Goal: Information Seeking & Learning: Compare options

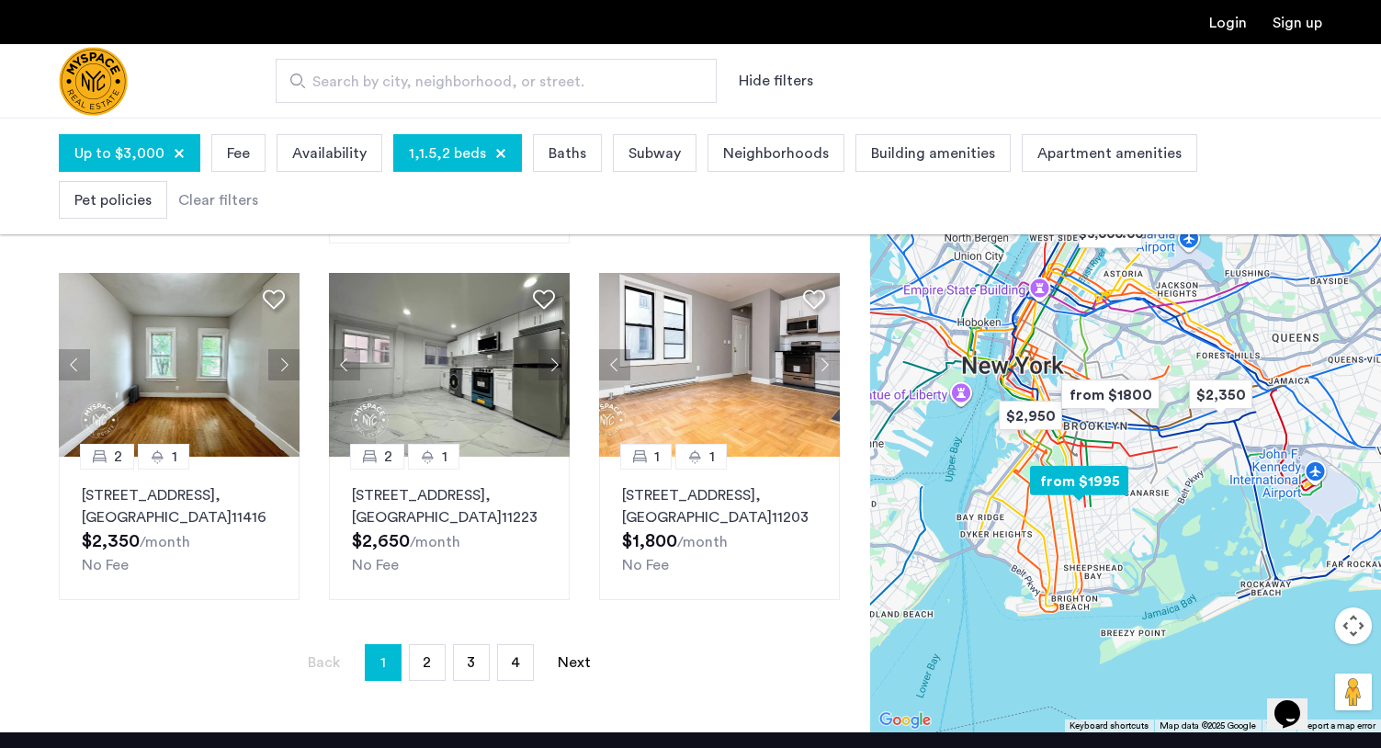
scroll to position [1301, 0]
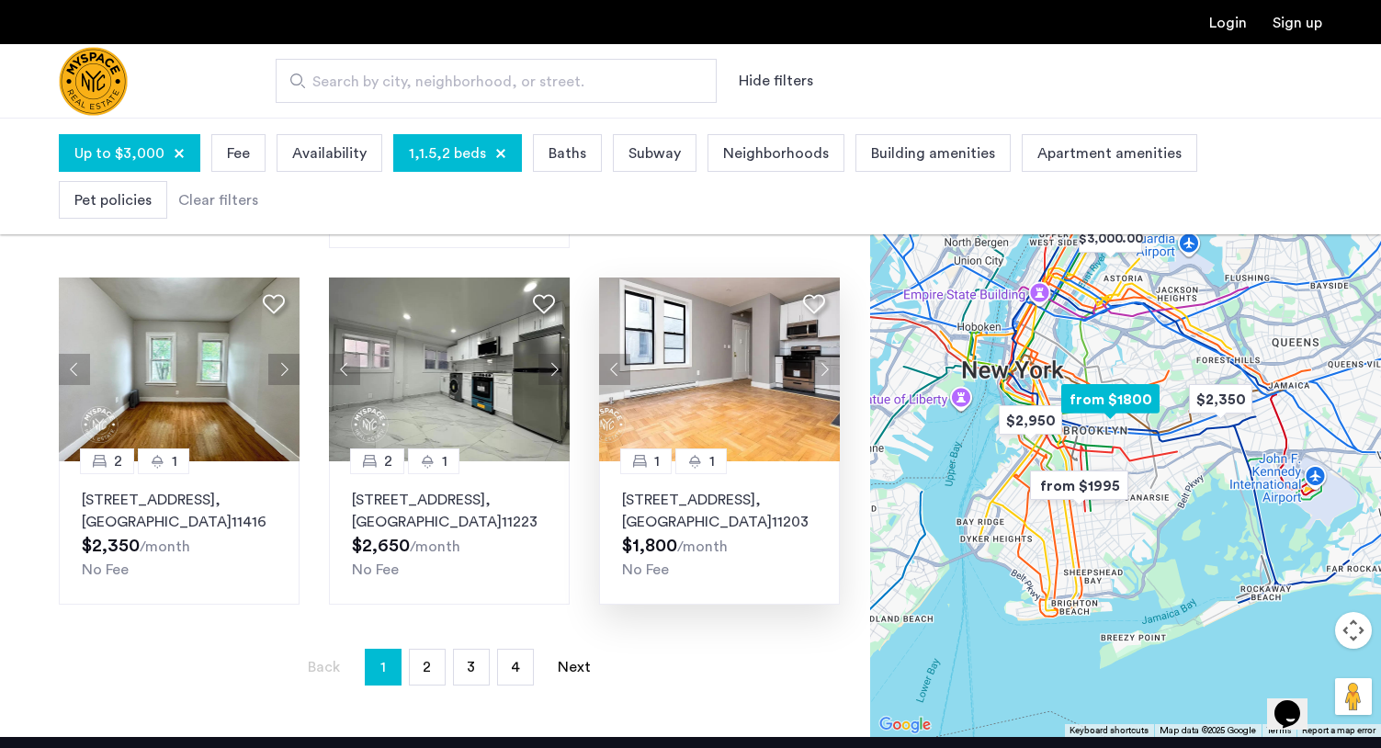
click at [825, 354] on button "Next apartment" at bounding box center [824, 369] width 31 height 31
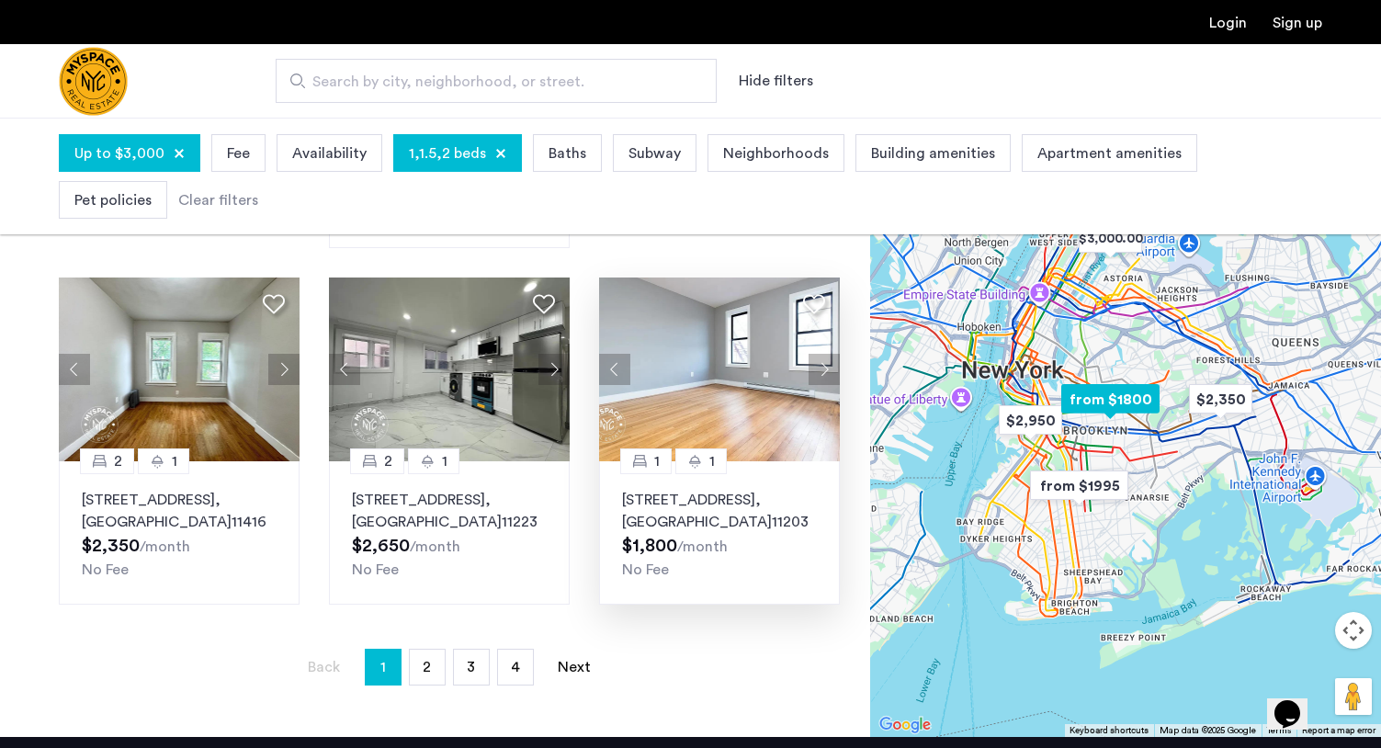
click at [825, 354] on button "Next apartment" at bounding box center [824, 369] width 31 height 31
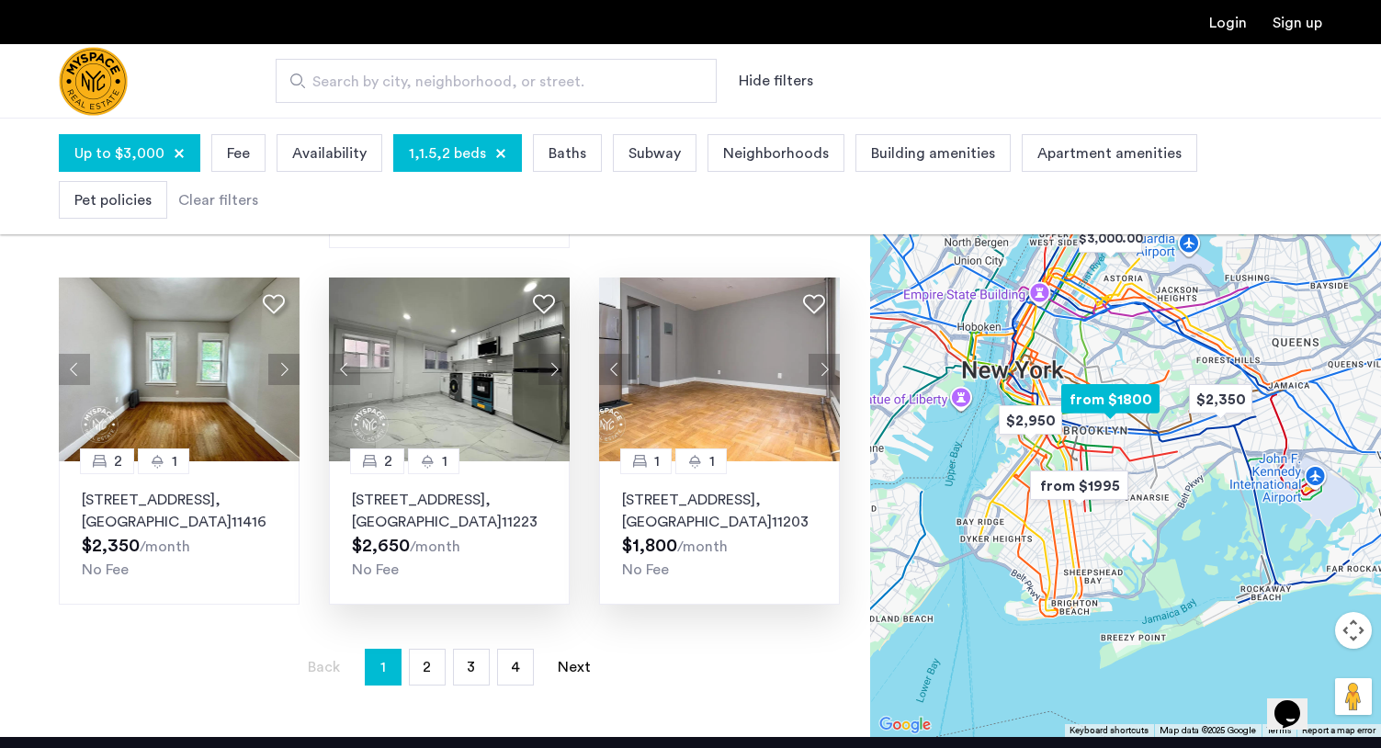
drag, startPoint x: 825, startPoint y: 349, endPoint x: 547, endPoint y: 458, distance: 299.1
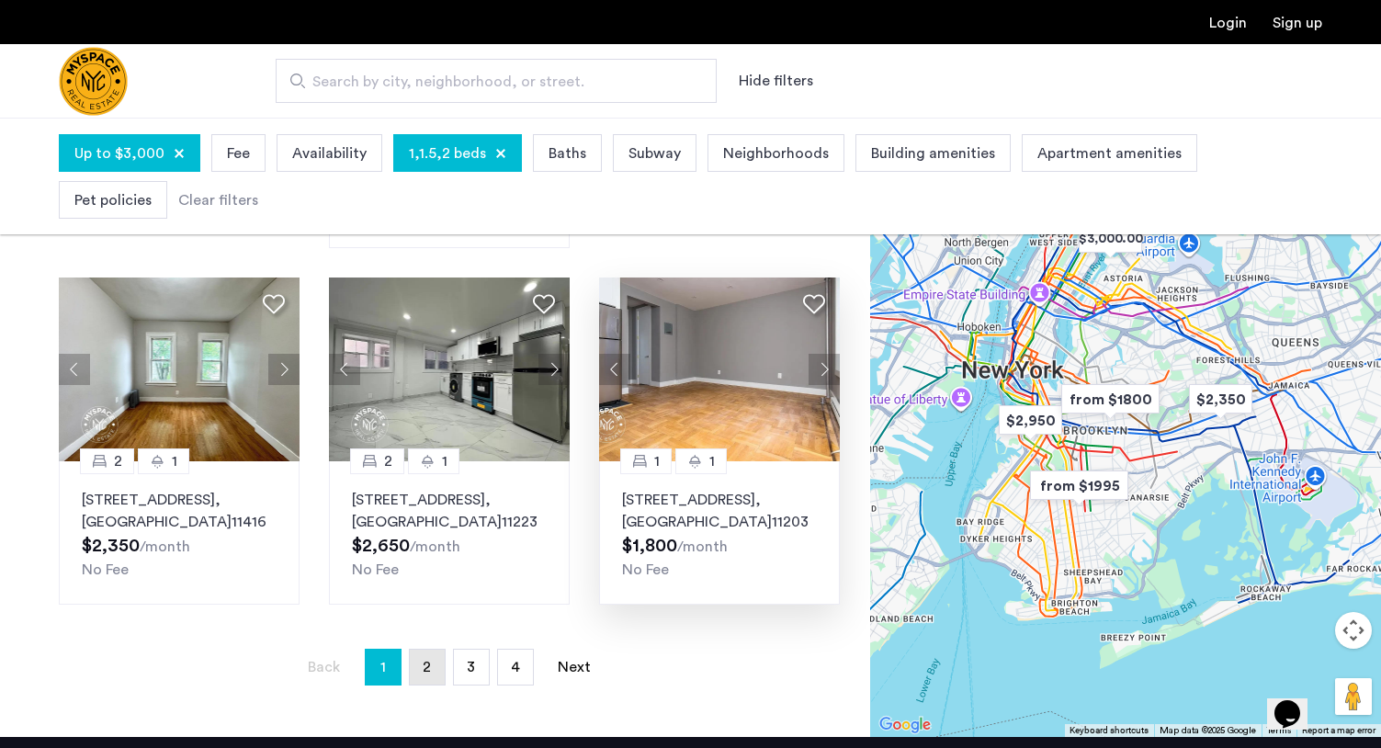
click at [440, 655] on link "page 2" at bounding box center [427, 667] width 35 height 35
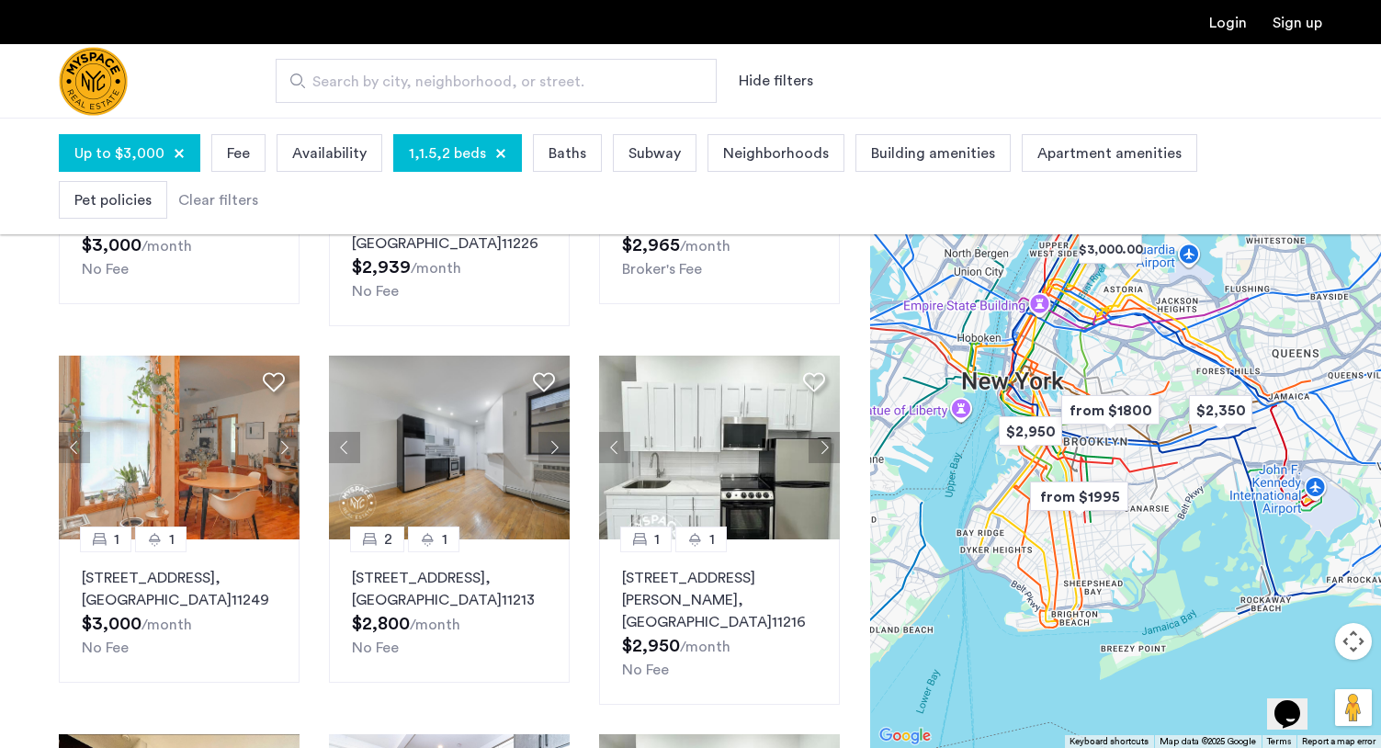
scroll to position [781, 0]
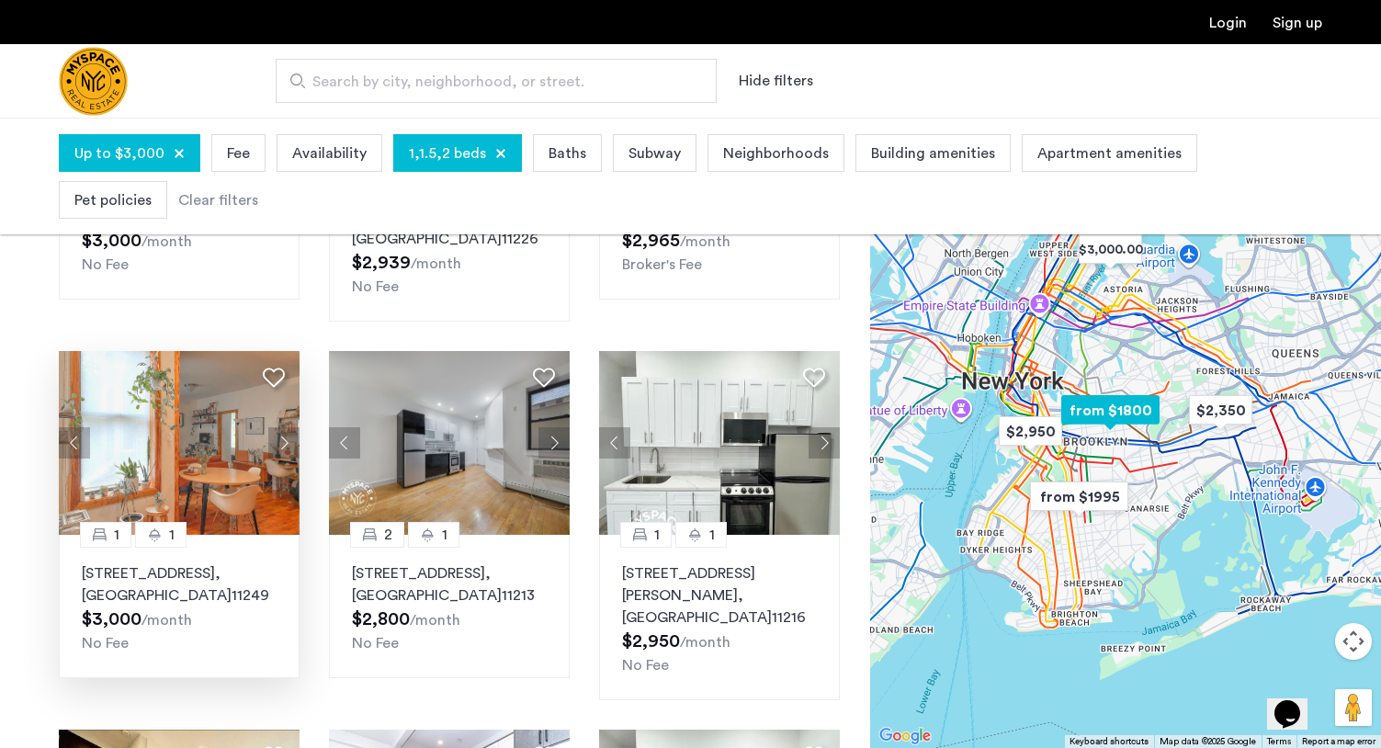
click at [279, 427] on button "Next apartment" at bounding box center [283, 442] width 31 height 31
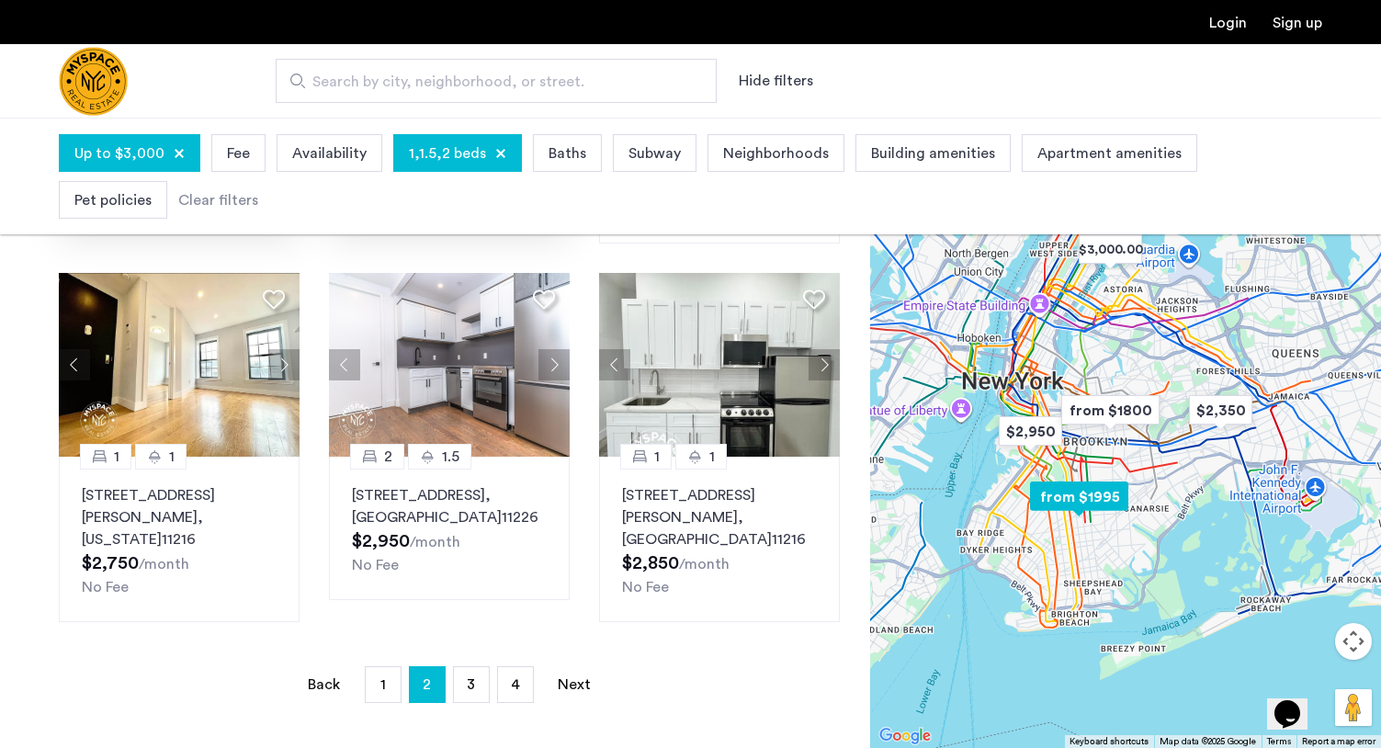
scroll to position [1240, 0]
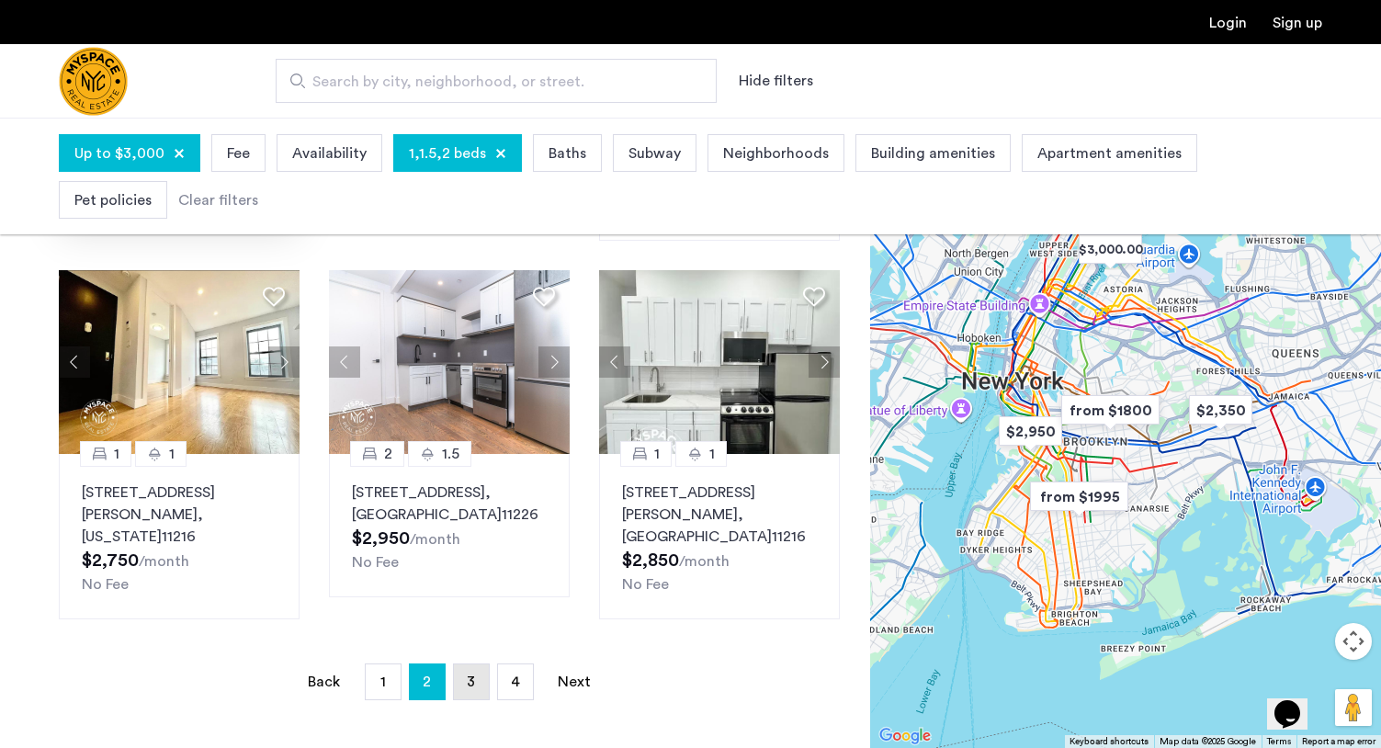
click at [474, 674] on span "3" at bounding box center [471, 681] width 8 height 15
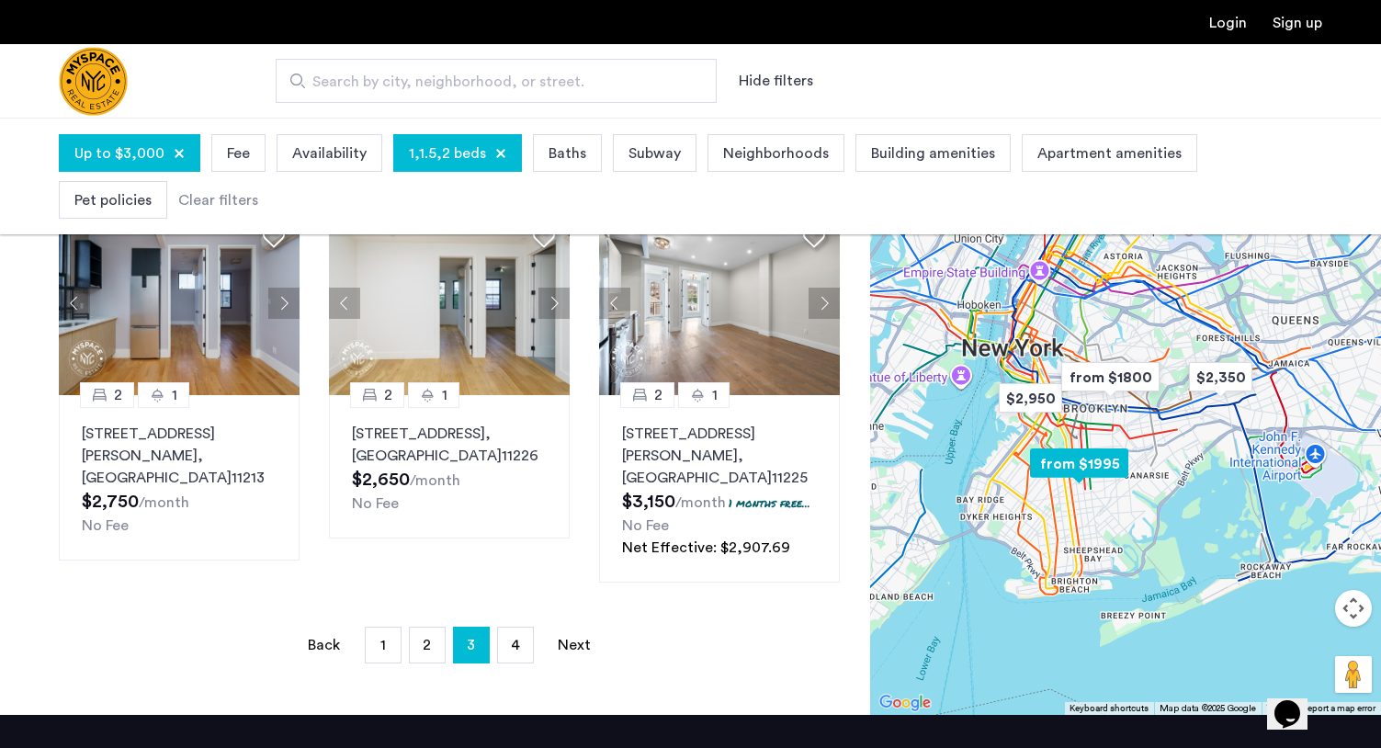
scroll to position [1285, 0]
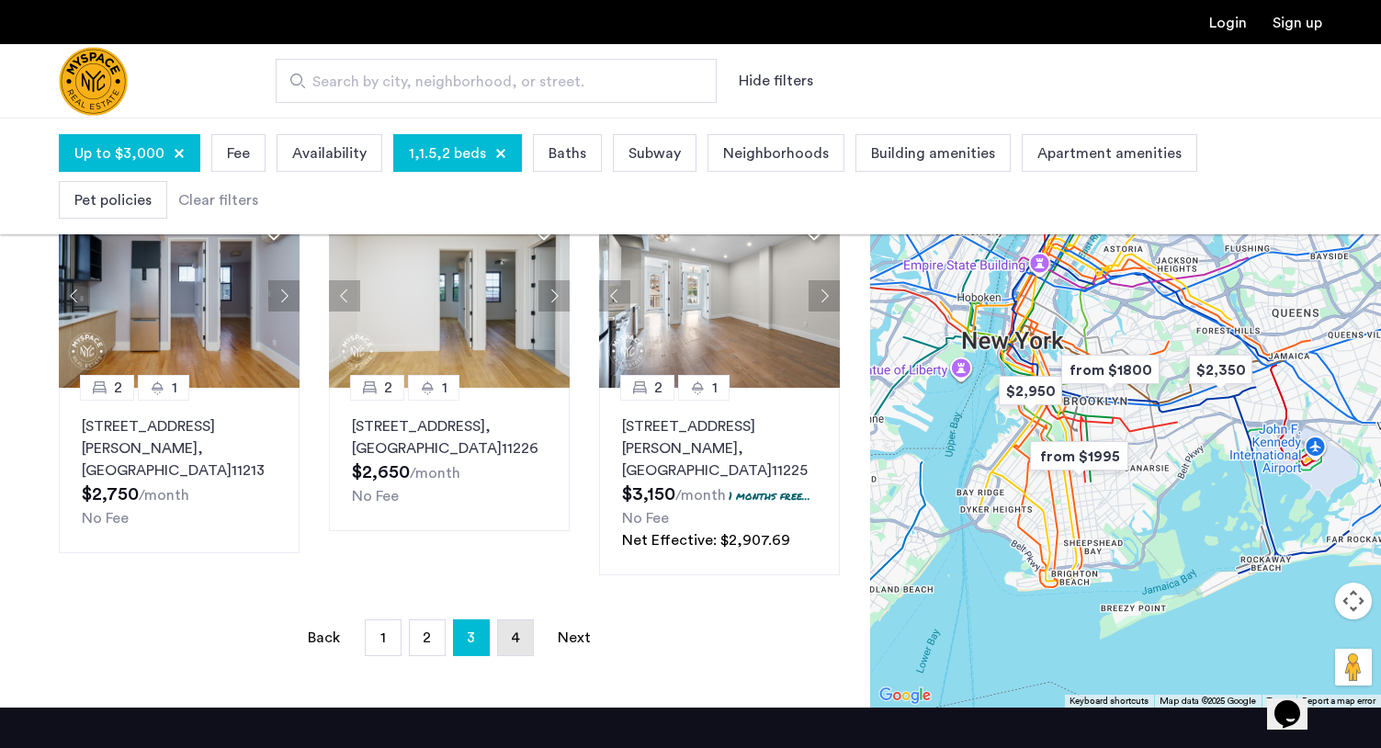
click at [505, 620] on link "page 4" at bounding box center [515, 637] width 35 height 35
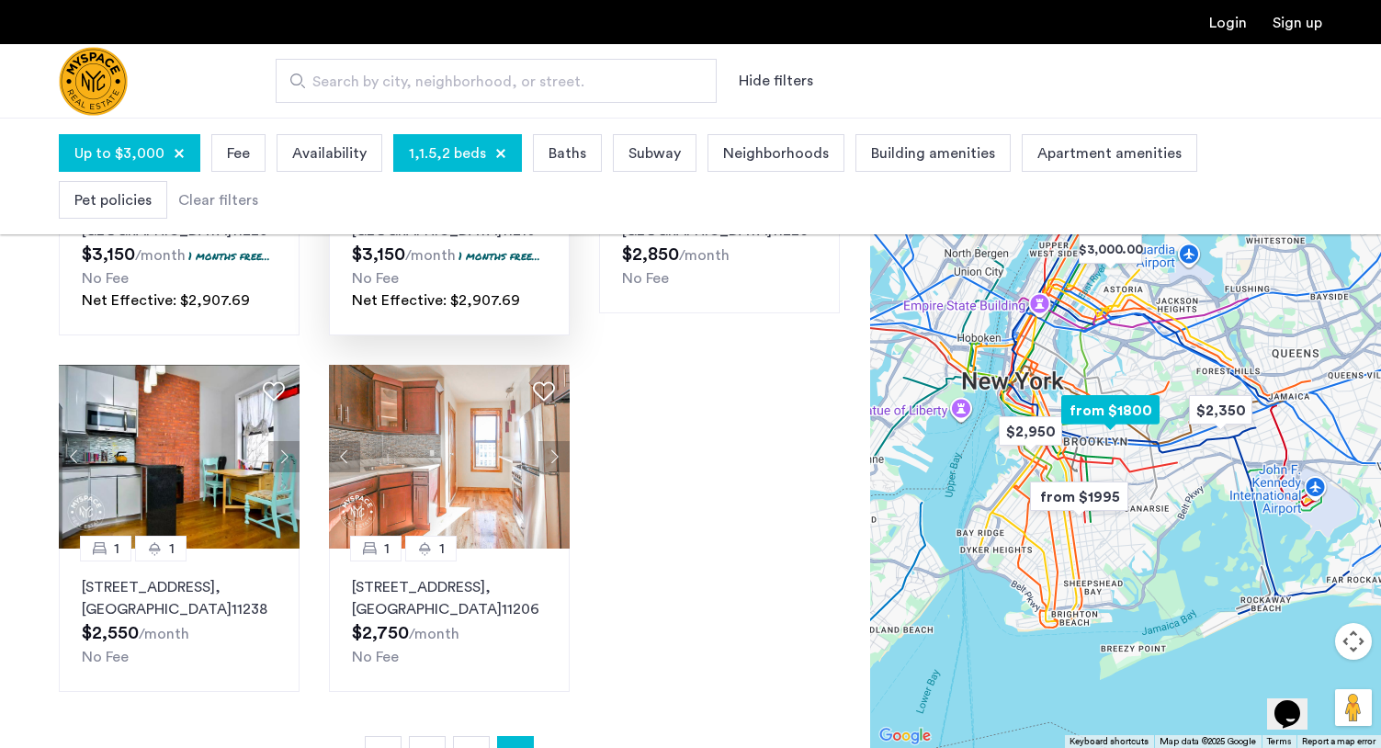
scroll to position [364, 0]
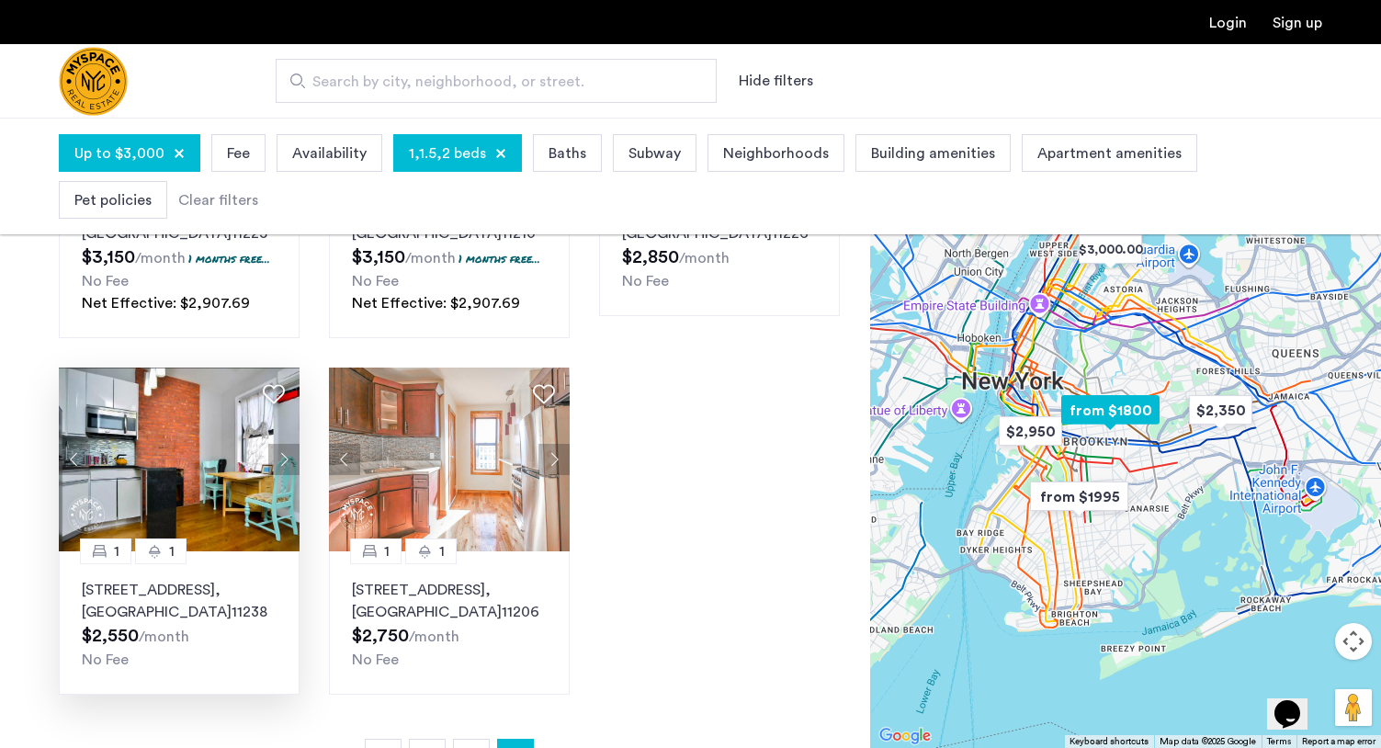
click at [281, 465] on button "Next apartment" at bounding box center [283, 459] width 31 height 31
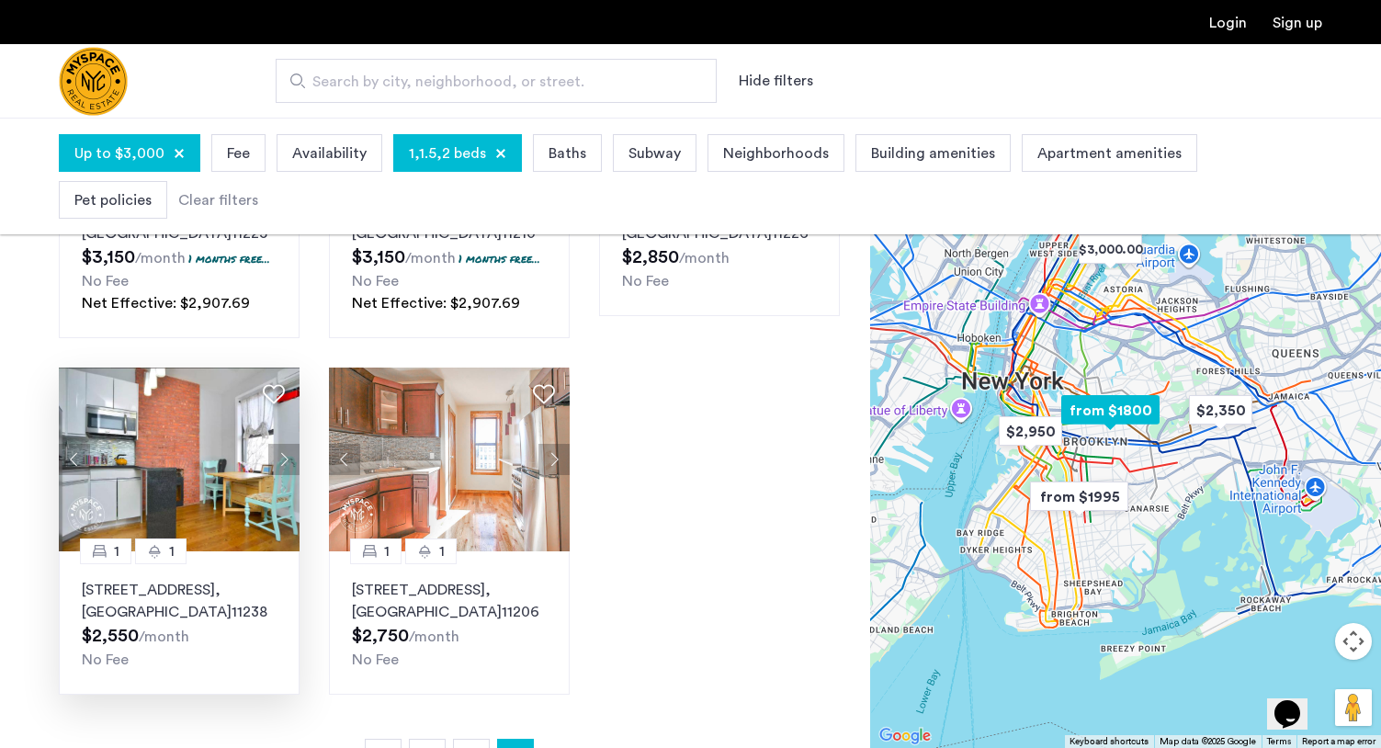
click at [279, 460] on button "Next apartment" at bounding box center [283, 459] width 31 height 31
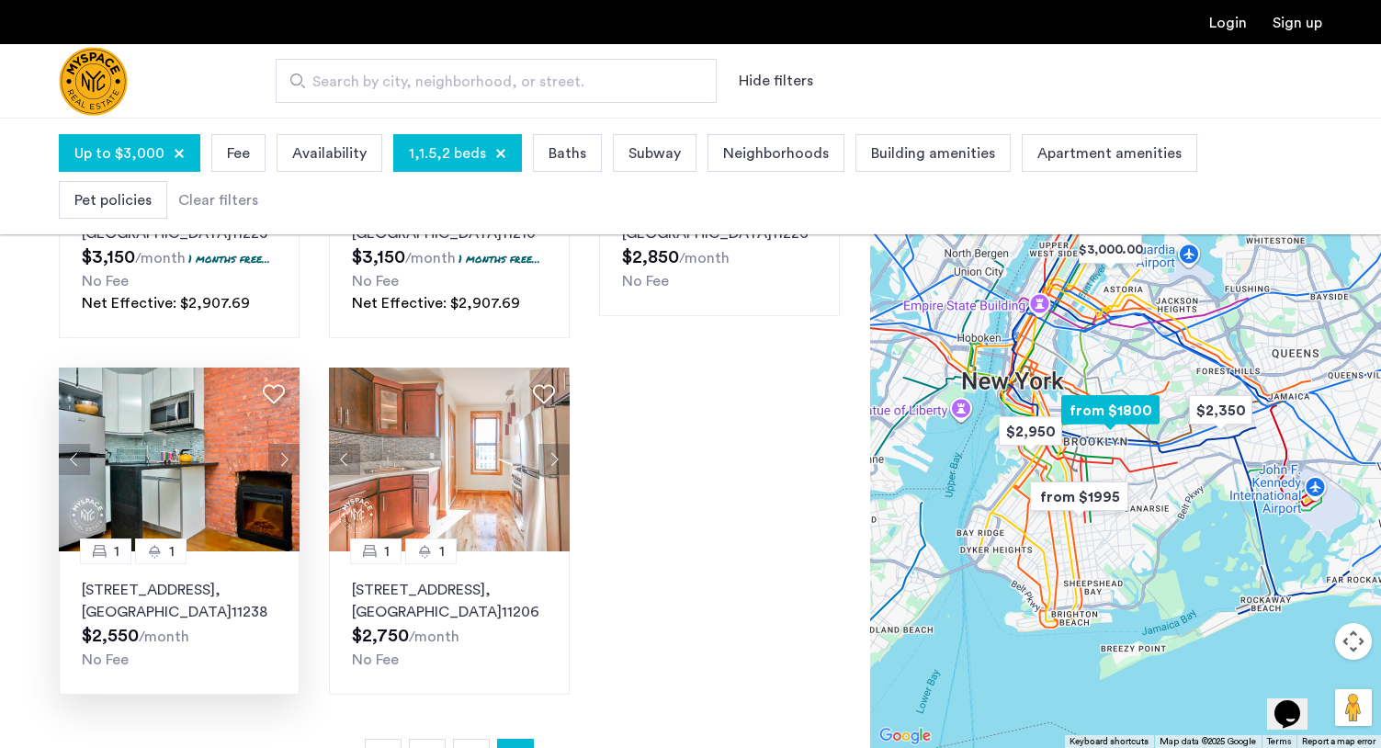
click at [279, 459] on button "Next apartment" at bounding box center [283, 459] width 31 height 31
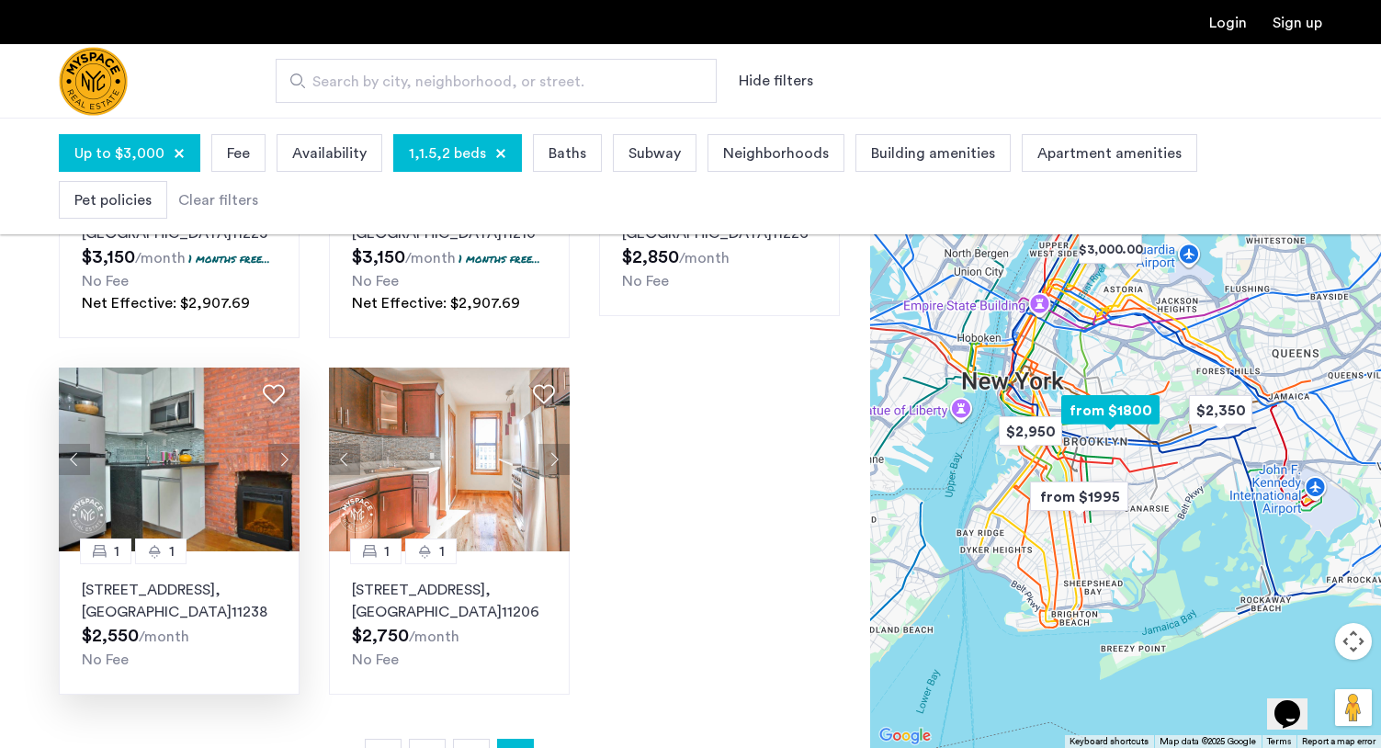
click at [279, 459] on button "Next apartment" at bounding box center [283, 459] width 31 height 31
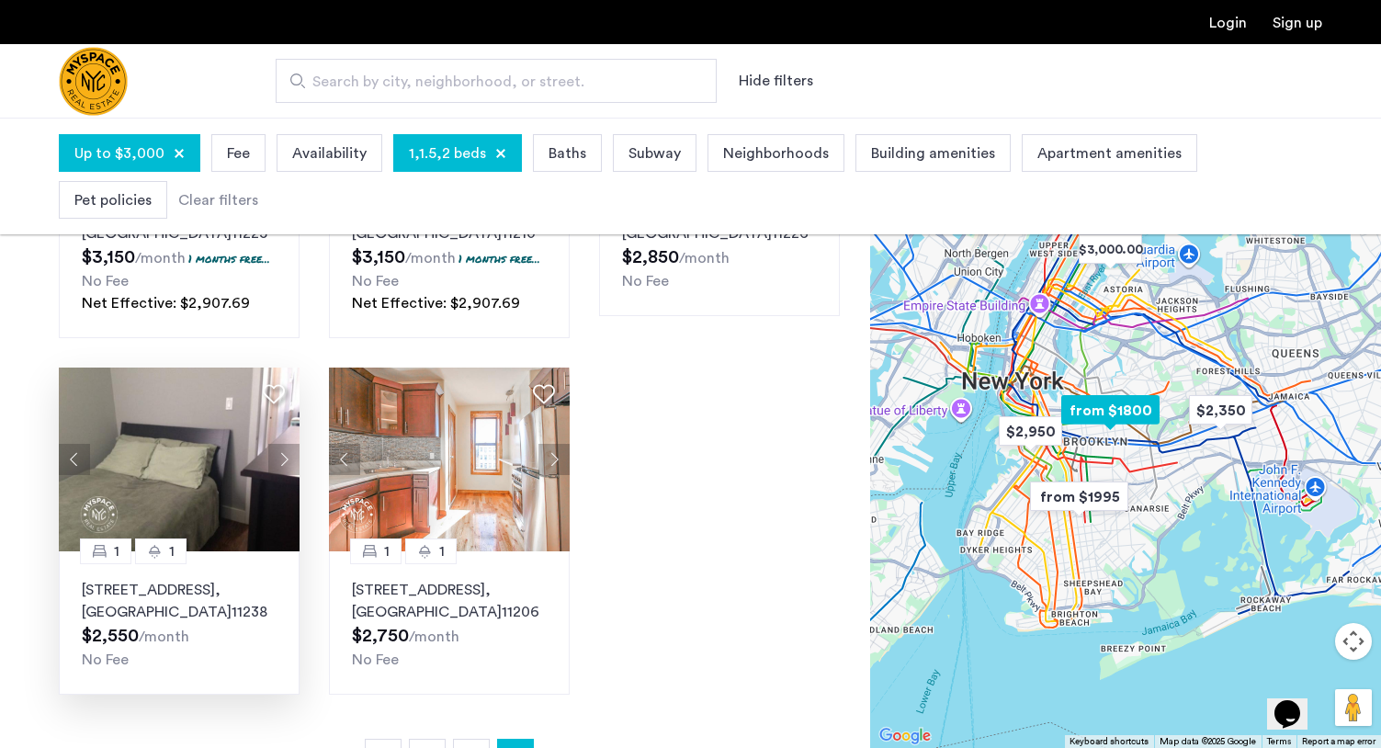
click at [279, 459] on button "Next apartment" at bounding box center [283, 459] width 31 height 31
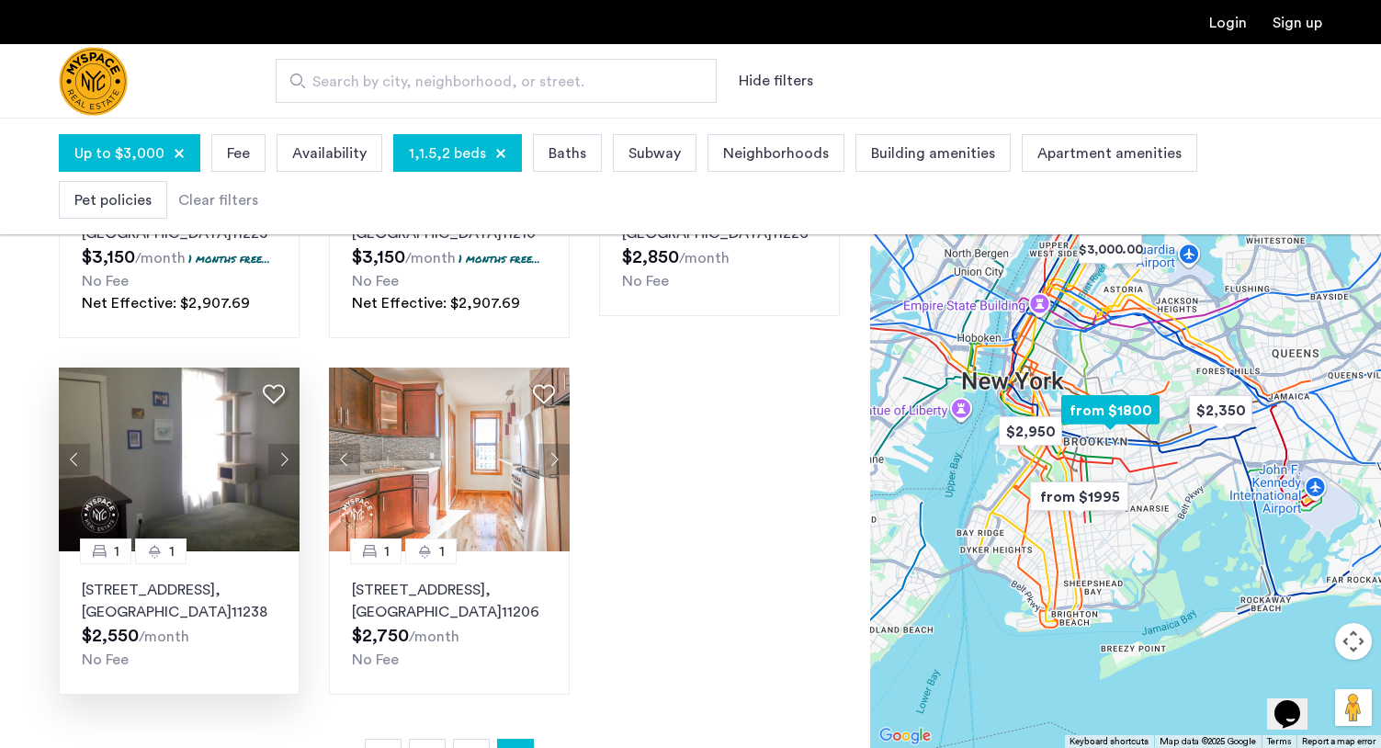
click at [279, 459] on button "Next apartment" at bounding box center [283, 459] width 31 height 31
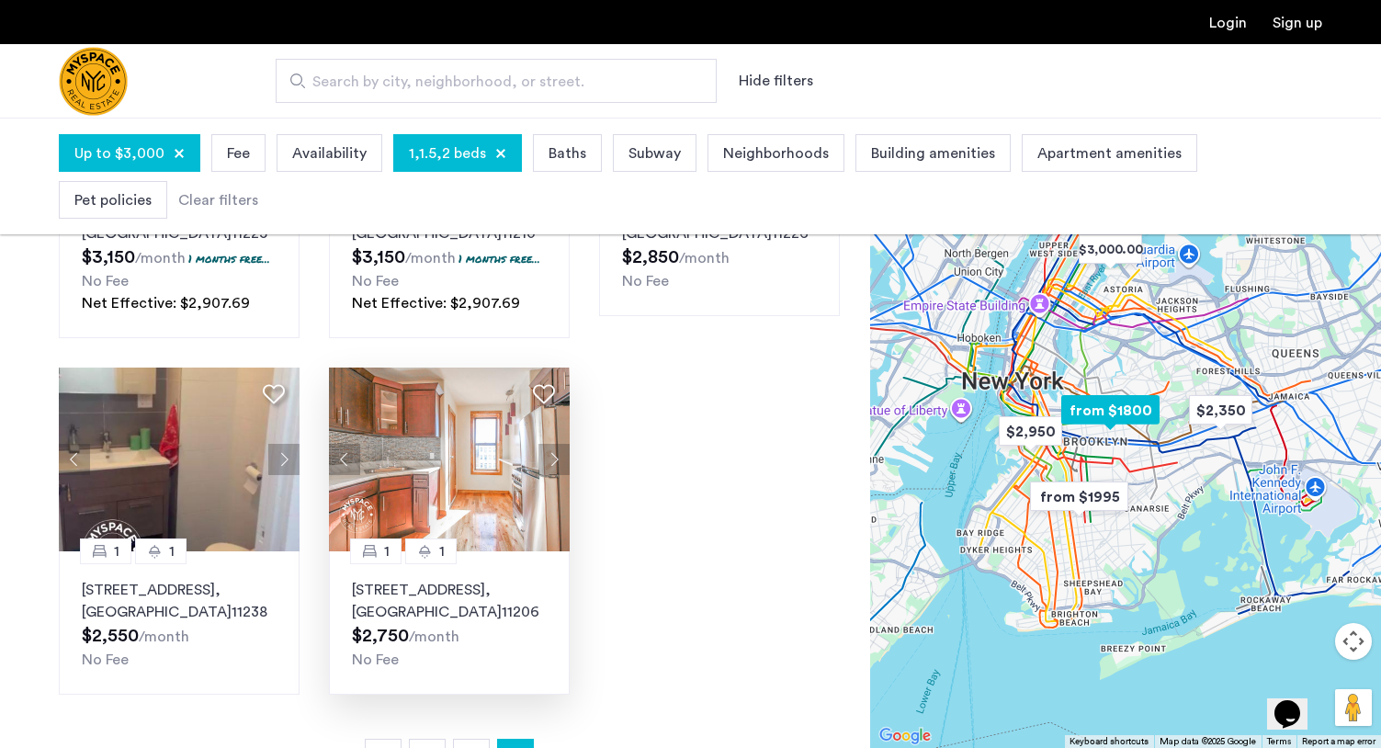
click at [553, 462] on button "Next apartment" at bounding box center [553, 459] width 31 height 31
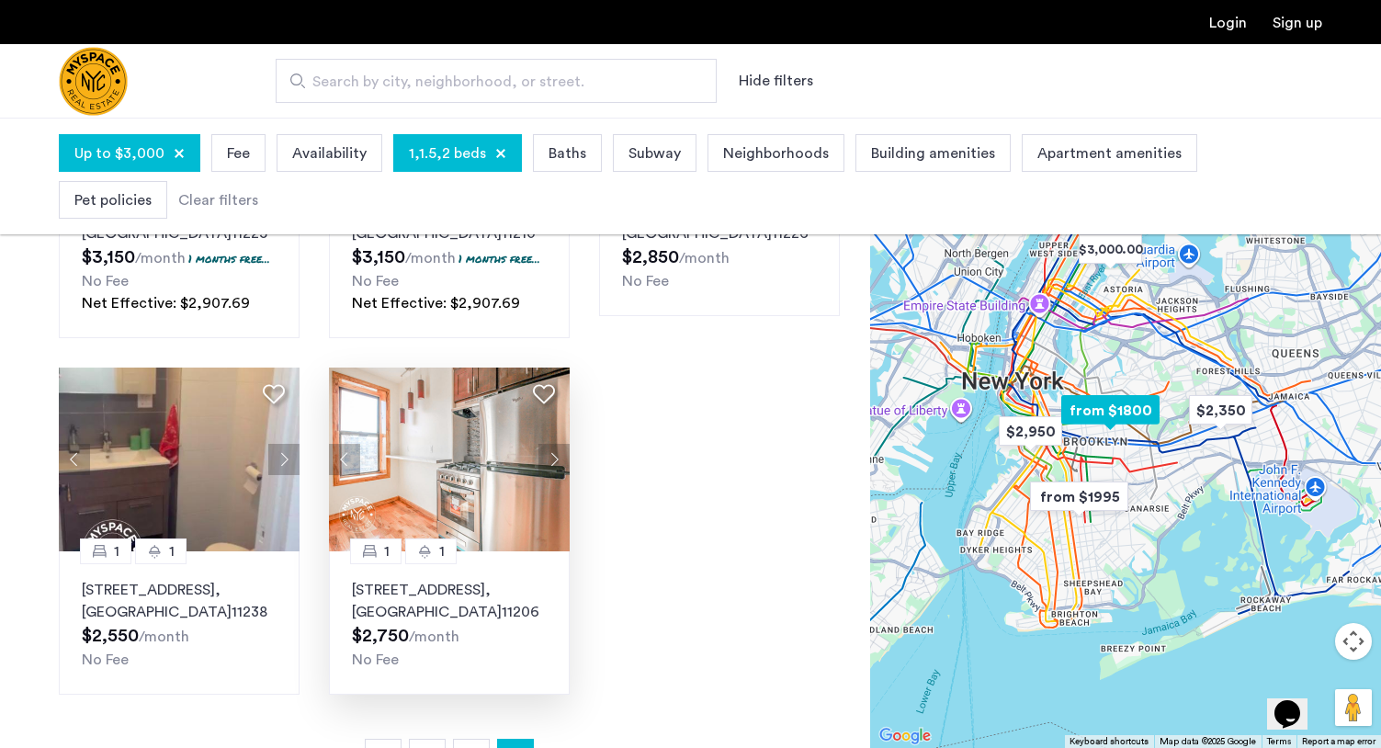
click at [555, 461] on button "Next apartment" at bounding box center [553, 459] width 31 height 31
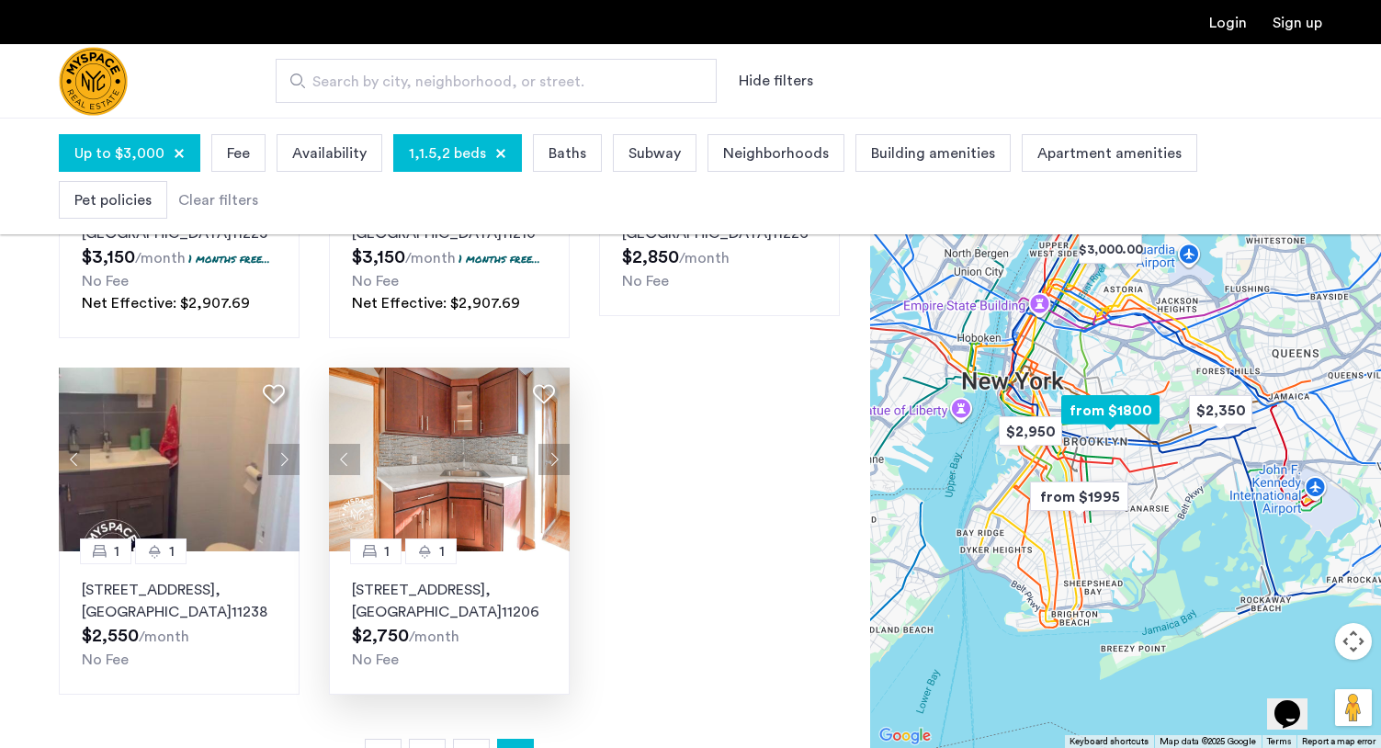
click at [555, 461] on button "Next apartment" at bounding box center [553, 459] width 31 height 31
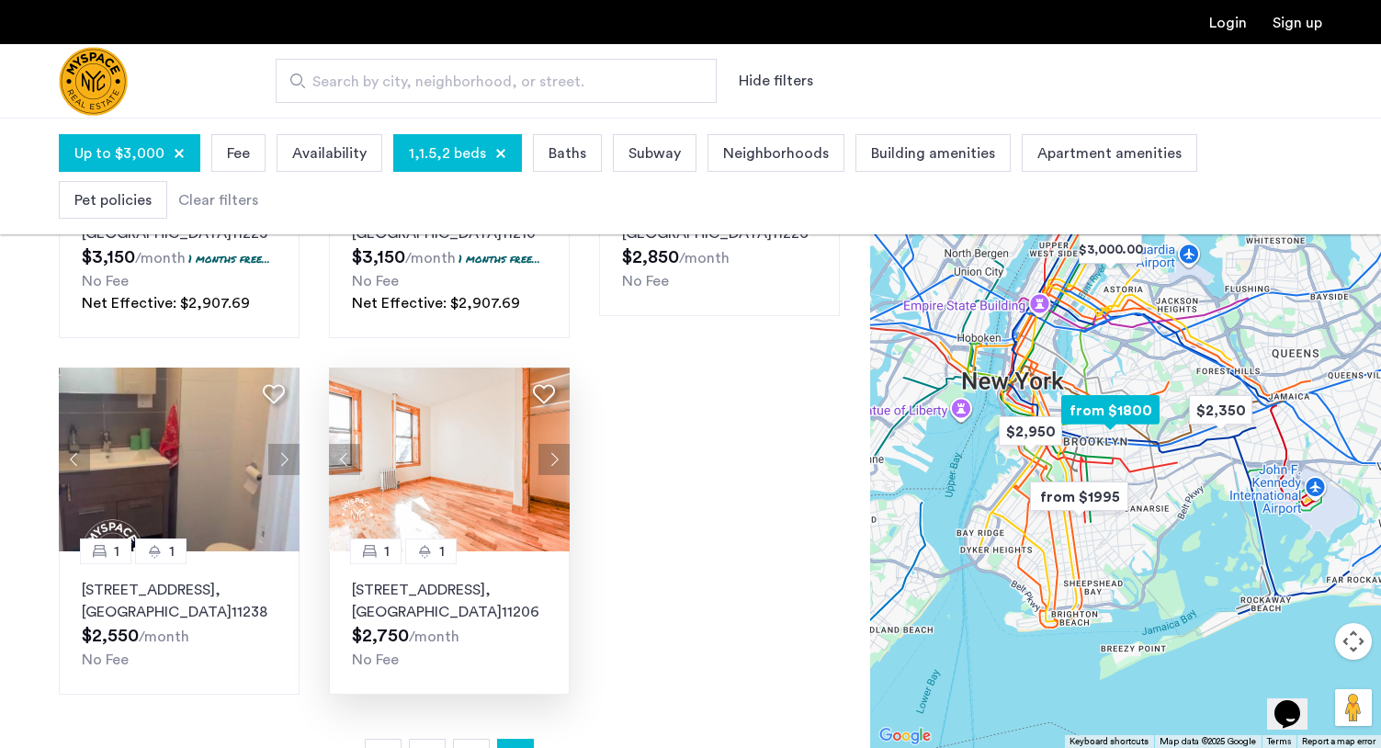
click at [555, 461] on button "Next apartment" at bounding box center [553, 459] width 31 height 31
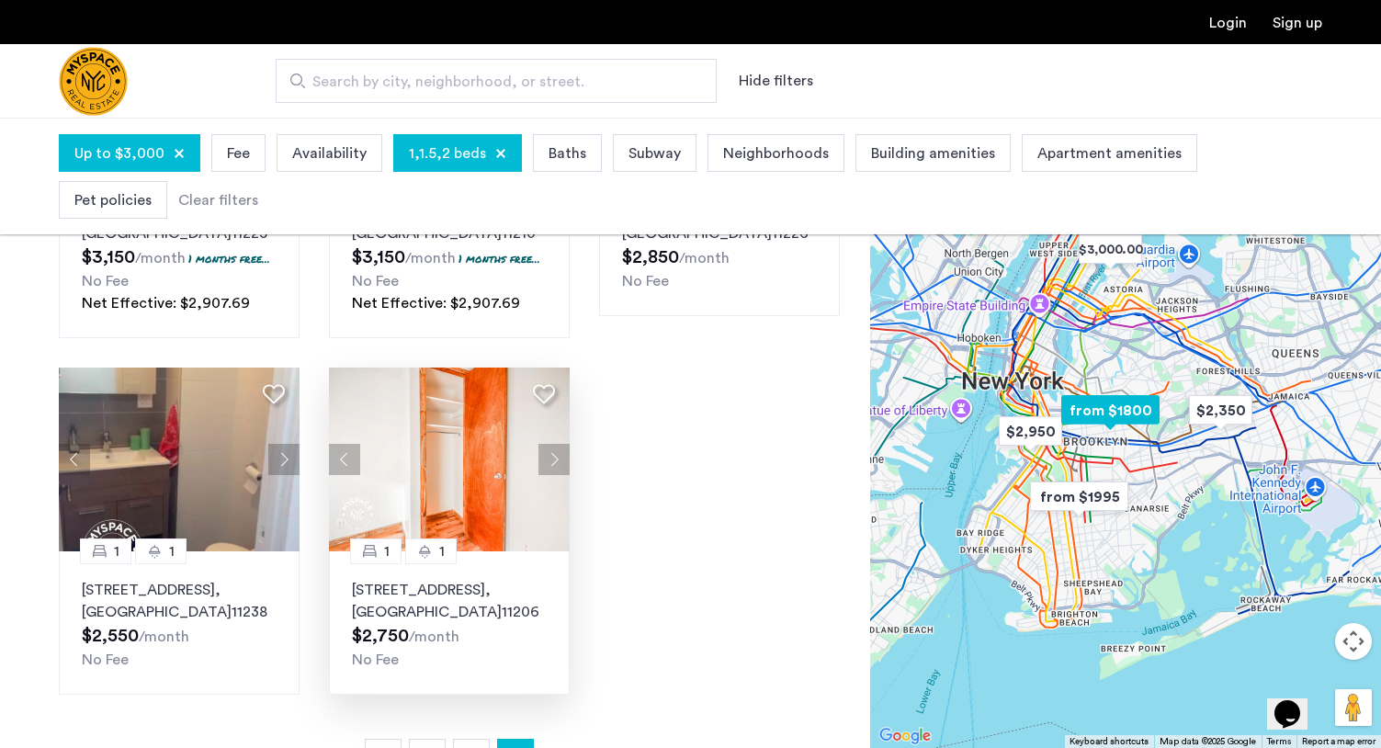
click at [555, 460] on button "Next apartment" at bounding box center [553, 459] width 31 height 31
